Goal: Task Accomplishment & Management: Manage account settings

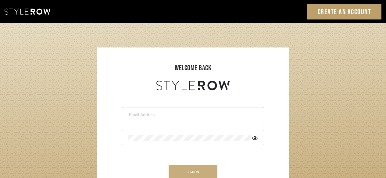
type input "[PERSON_NAME][EMAIL_ADDRESS][DOMAIN_NAME]"
click at [187, 170] on button "sign in" at bounding box center [192, 172] width 49 height 14
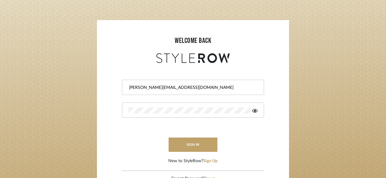
scroll to position [30, 0]
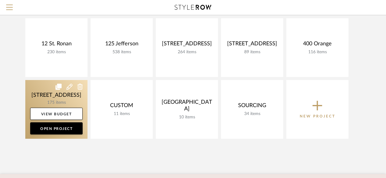
scroll to position [61, 0]
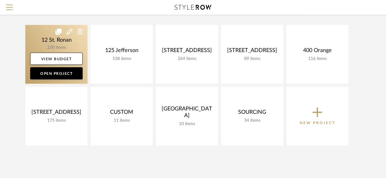
click at [56, 44] on link at bounding box center [56, 54] width 62 height 59
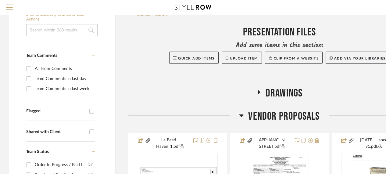
scroll to position [183, 0]
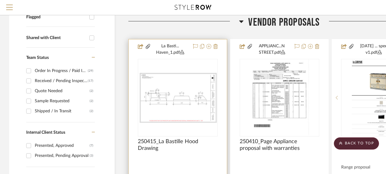
click at [198, 129] on div "0" at bounding box center [177, 97] width 79 height 77
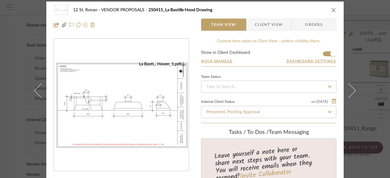
scroll to position [0, 0]
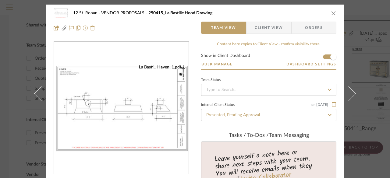
click at [265, 30] on span "Client View" at bounding box center [269, 28] width 28 height 12
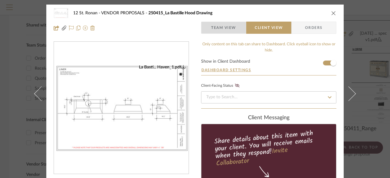
click at [228, 26] on span "Team View" at bounding box center [223, 28] width 25 height 12
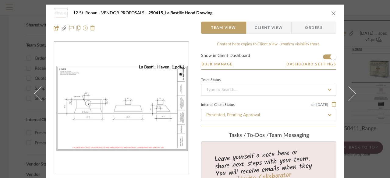
click at [331, 14] on button "close" at bounding box center [333, 12] width 5 height 5
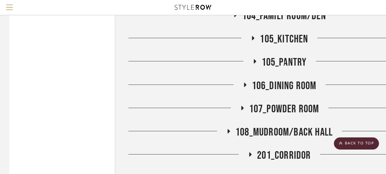
scroll to position [1474, 0]
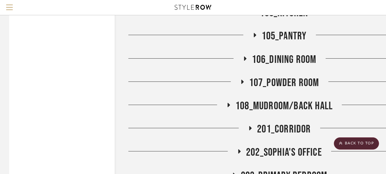
click at [256, 60] on span "106_Dining Room" at bounding box center [284, 59] width 65 height 13
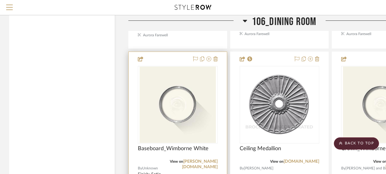
scroll to position [1779, 0]
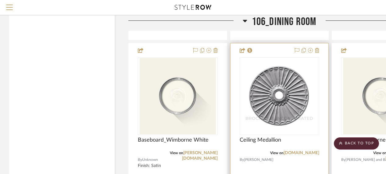
click at [258, 116] on img "0" at bounding box center [279, 96] width 76 height 76
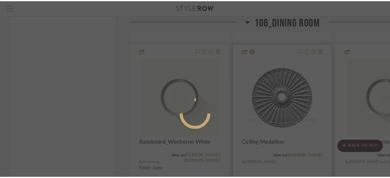
scroll to position [0, 0]
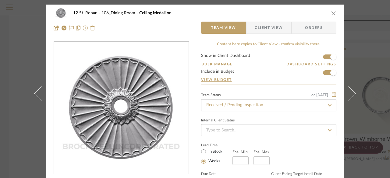
click at [278, 27] on span "Client View" at bounding box center [269, 28] width 28 height 12
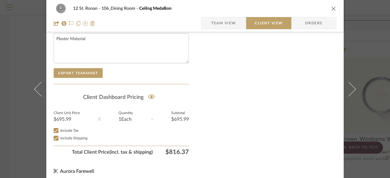
scroll to position [333, 0]
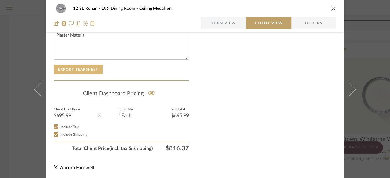
click at [84, 66] on button "Export Tearsheet" at bounding box center [78, 70] width 49 height 10
click at [304, 24] on span "Orders" at bounding box center [313, 23] width 31 height 12
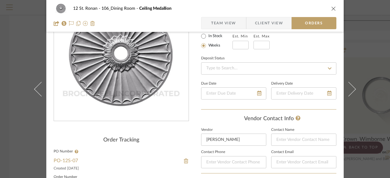
scroll to position [122, 0]
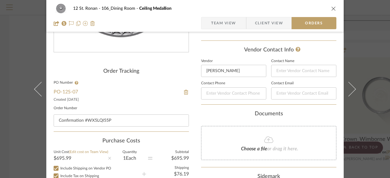
click at [331, 7] on icon "close" at bounding box center [333, 8] width 5 height 5
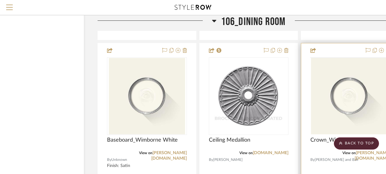
scroll to position [1779, 53]
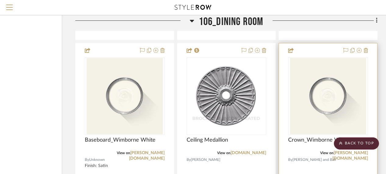
drag, startPoint x: 262, startPoint y: 103, endPoint x: 379, endPoint y: 103, distance: 116.9
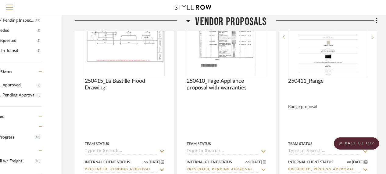
scroll to position [0, 53]
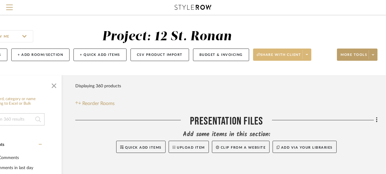
click at [306, 55] on span at bounding box center [306, 54] width 9 height 9
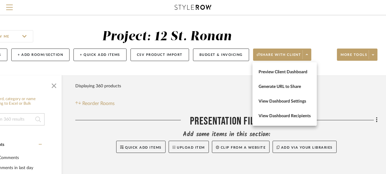
click at [372, 53] on div at bounding box center [193, 87] width 386 height 174
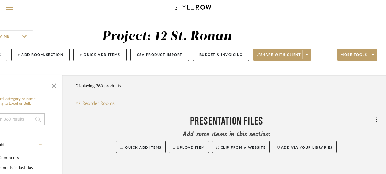
click at [372, 53] on span at bounding box center [372, 54] width 9 height 9
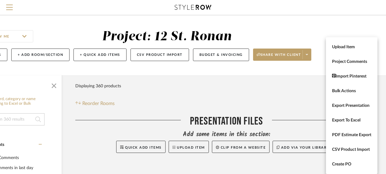
click at [70, 20] on div at bounding box center [193, 87] width 386 height 174
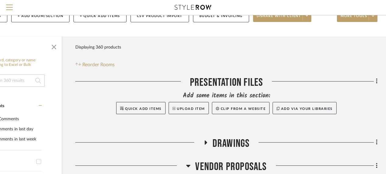
scroll to position [61, 53]
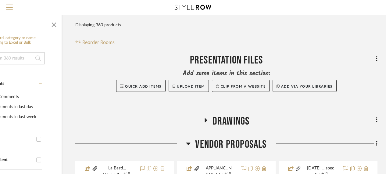
click at [229, 142] on span "VENDOR PROPOSALS" at bounding box center [230, 144] width 71 height 13
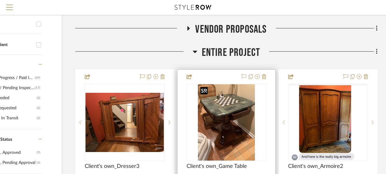
scroll to position [183, 53]
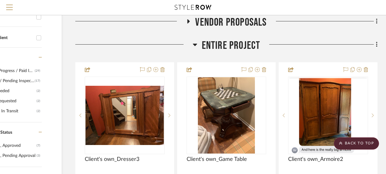
click at [237, 41] on span "Entire Project" at bounding box center [231, 45] width 58 height 13
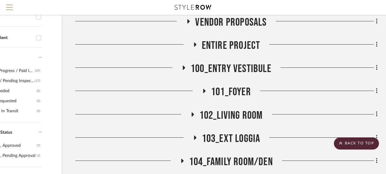
click at [232, 117] on span "102_Living Room" at bounding box center [230, 115] width 63 height 13
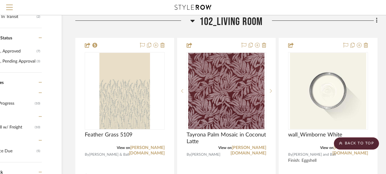
scroll to position [274, 53]
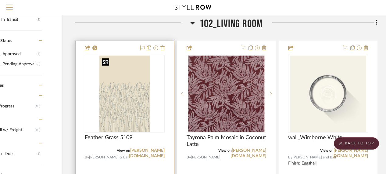
click at [124, 128] on img "0" at bounding box center [124, 93] width 51 height 76
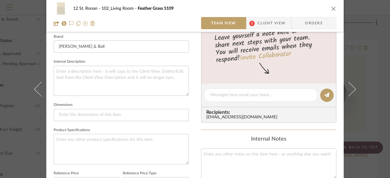
scroll to position [213, 0]
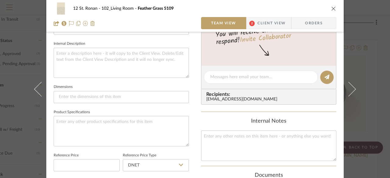
click at [309, 28] on span "Orders" at bounding box center [313, 23] width 31 height 12
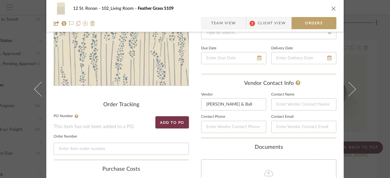
scroll to position [91, 0]
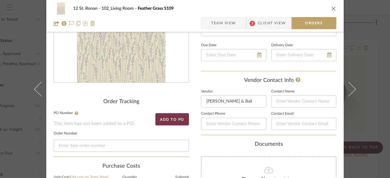
click at [379, 118] on div "12 St. Ronan 102_Living Room Feather Grass 5109 Team View 2 Client View Orders …" at bounding box center [195, 89] width 390 height 178
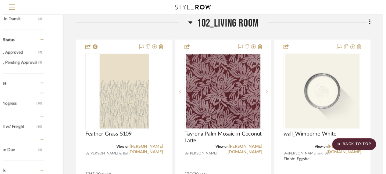
scroll to position [274, 53]
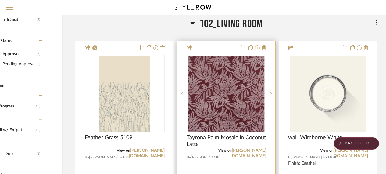
click at [259, 48] on icon at bounding box center [257, 47] width 5 height 5
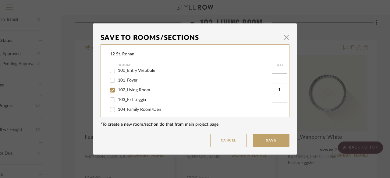
scroll to position [61, 0]
click at [108, 73] on input "102_Living Room" at bounding box center [113, 71] width 10 height 10
checkbox input "false"
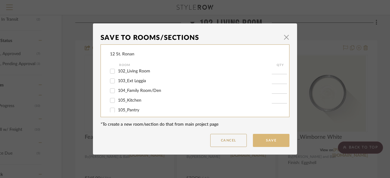
click at [260, 142] on button "Save" at bounding box center [271, 140] width 37 height 13
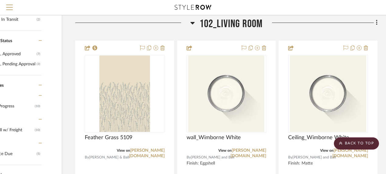
scroll to position [274, 0]
